Goal: Book appointment/travel/reservation

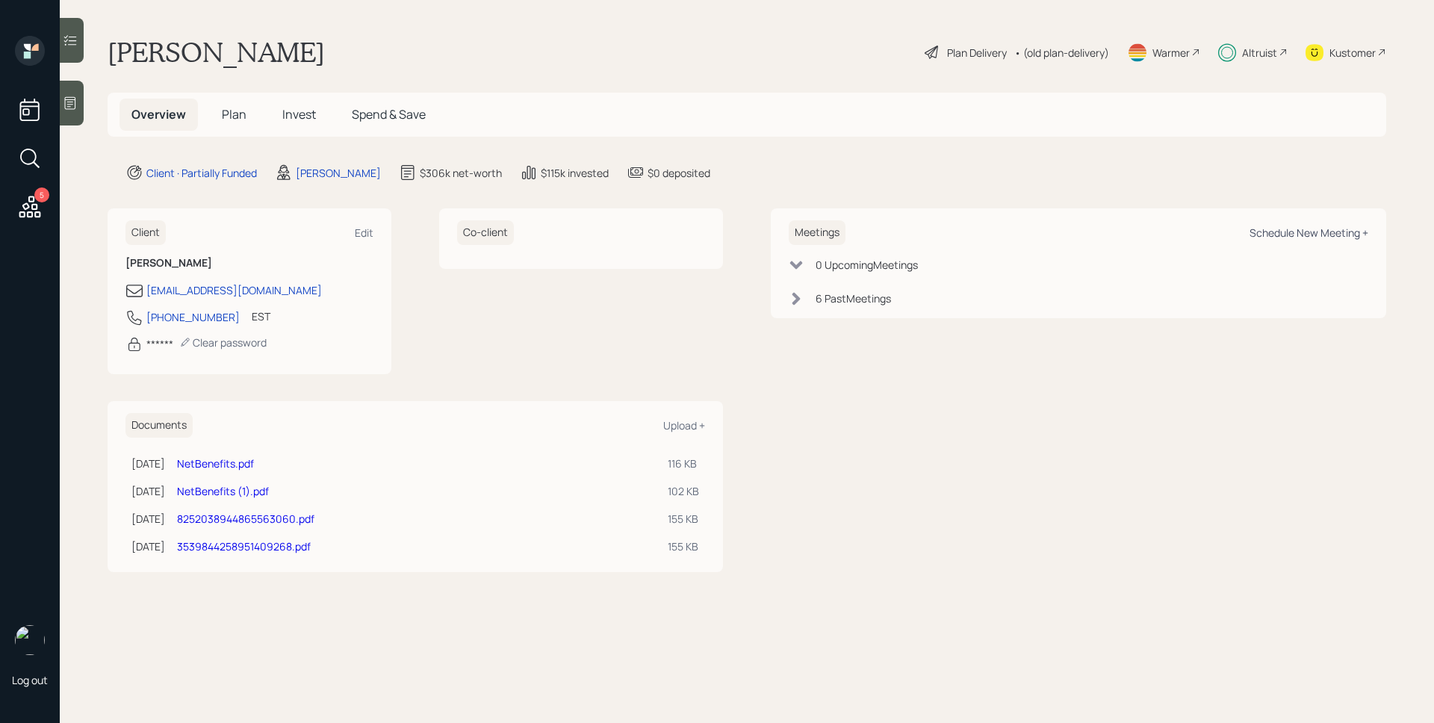
click at [1310, 233] on div "Schedule New Meeting +" at bounding box center [1309, 233] width 119 height 14
select select "d946c976-65aa-4529-ac9d-02c4f1114fc0"
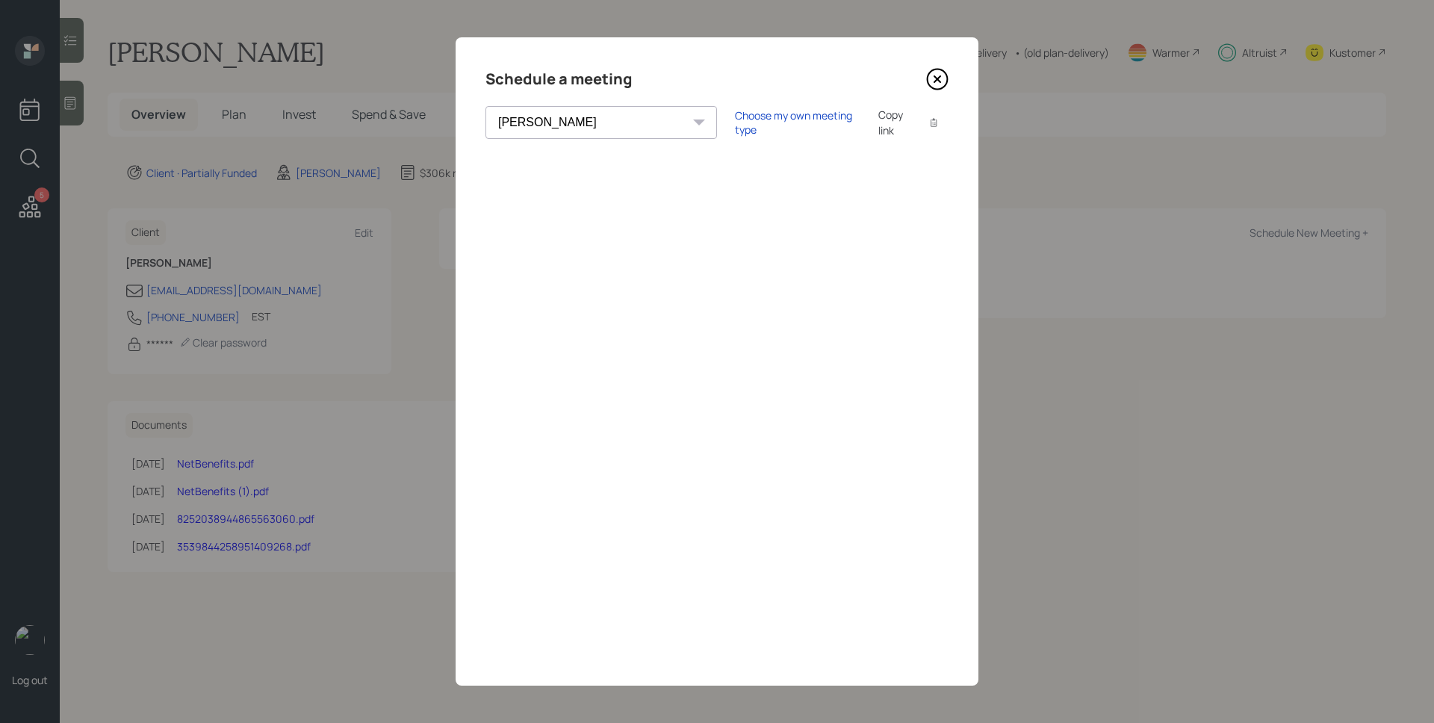
click at [937, 77] on icon at bounding box center [937, 79] width 22 height 22
